Goal: Information Seeking & Learning: Find specific fact

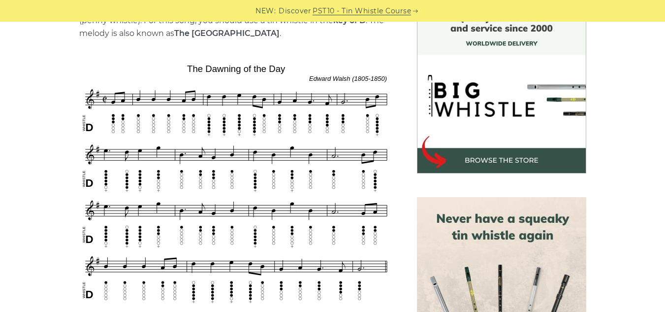
scroll to position [270, 0]
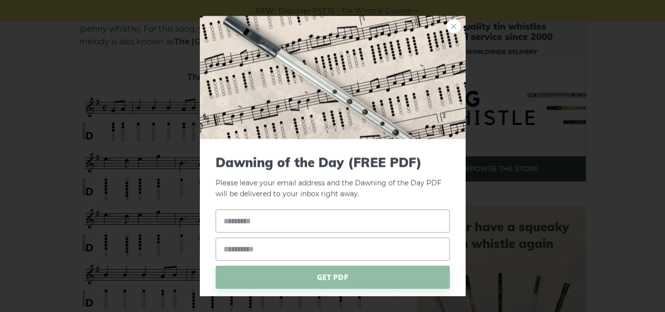
click at [448, 22] on link "×" at bounding box center [454, 26] width 15 height 15
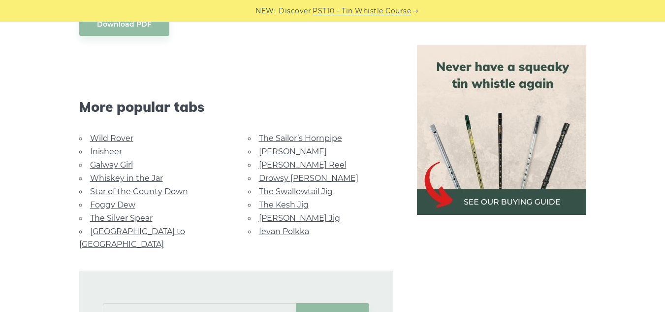
scroll to position [627, 0]
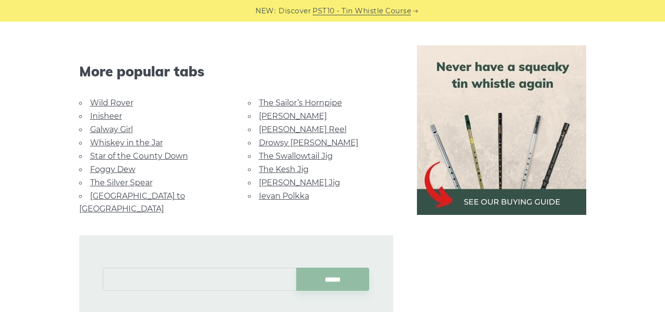
click at [225, 267] on input "text" at bounding box center [200, 278] width 194 height 23
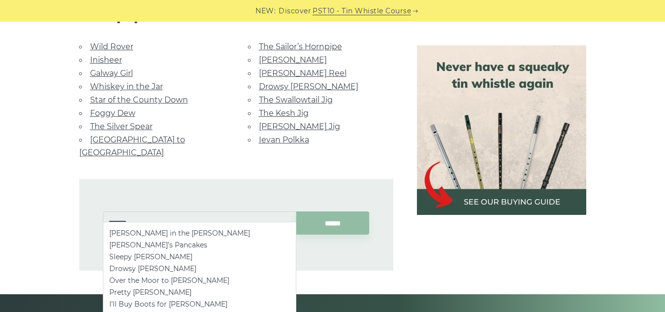
scroll to position [685, 0]
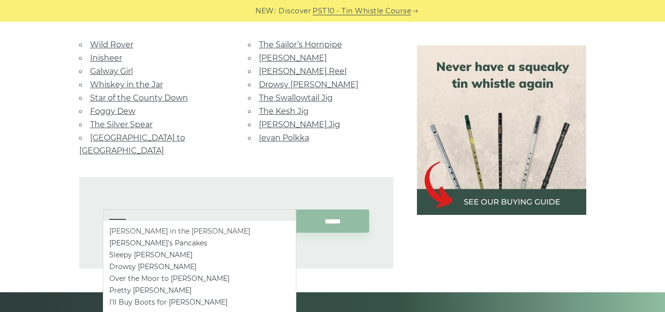
click at [125, 228] on li "[PERSON_NAME] in the [PERSON_NAME]" at bounding box center [199, 231] width 181 height 12
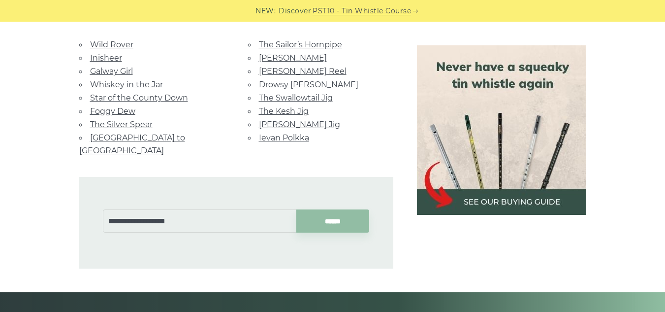
type input "**********"
